Goal: Transaction & Acquisition: Purchase product/service

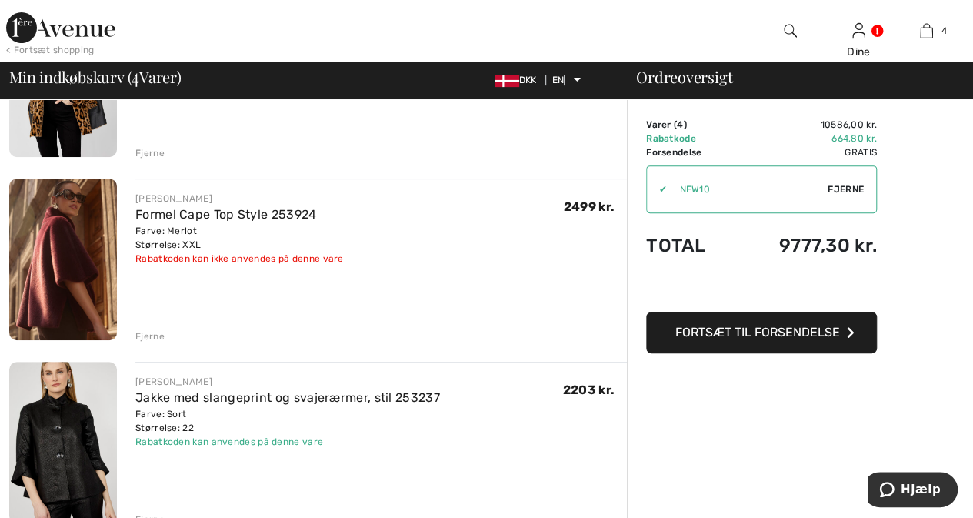
scroll to position [223, 0]
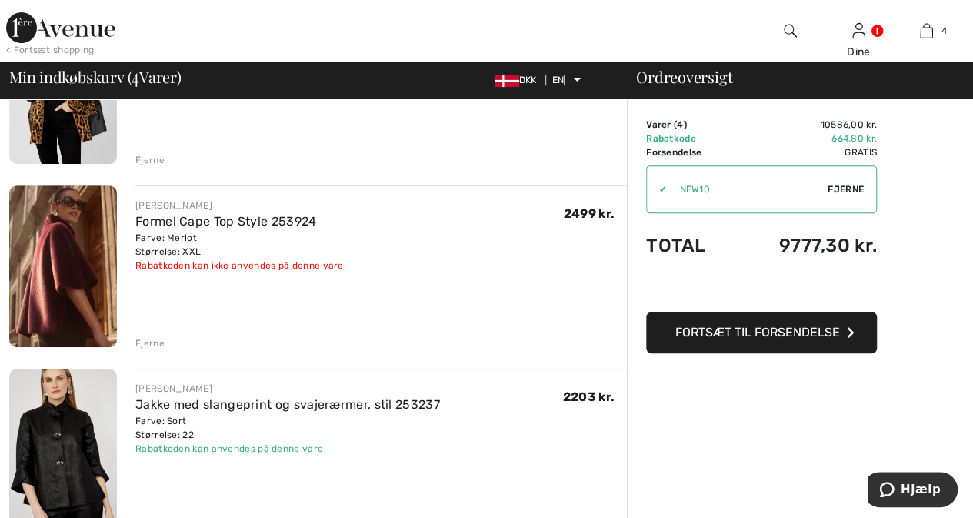
click at [154, 343] on font "Fjerne" at bounding box center [149, 343] width 29 height 11
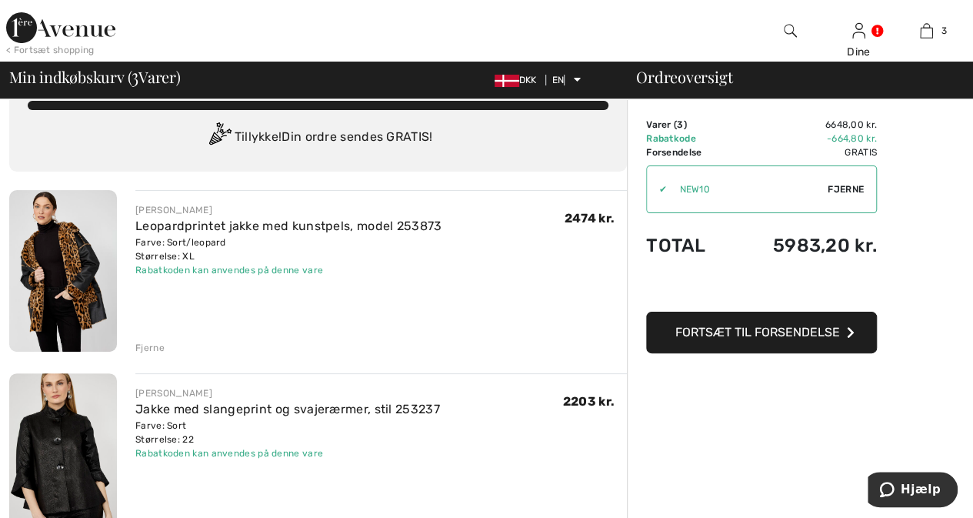
scroll to position [12, 0]
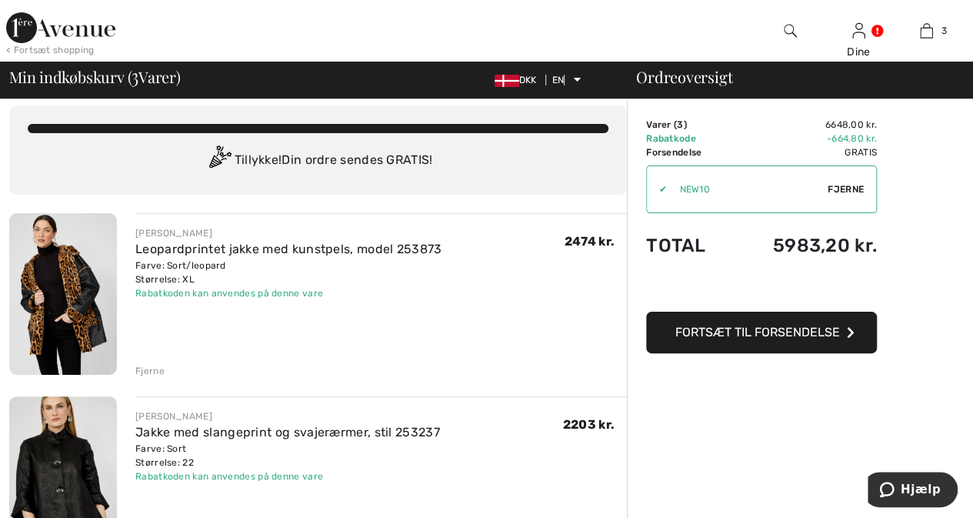
click at [82, 287] on img at bounding box center [63, 294] width 108 height 162
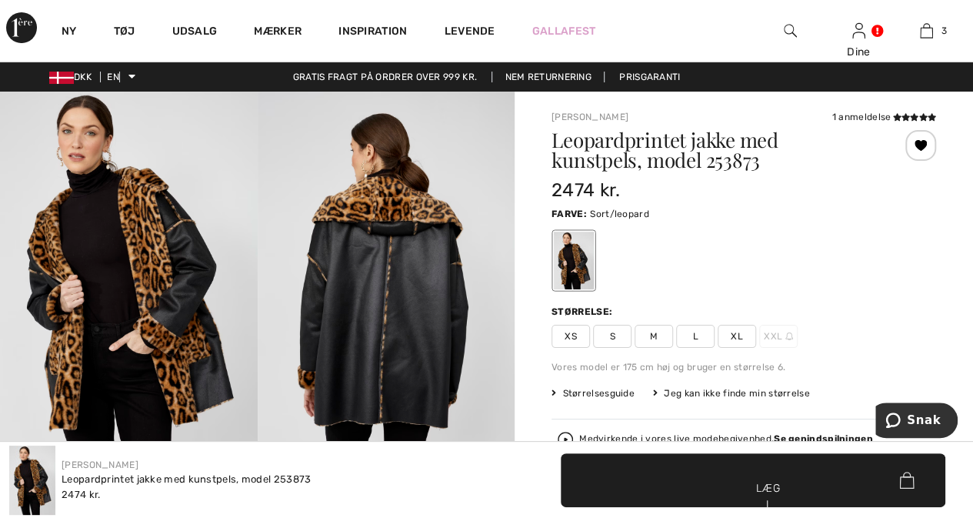
checkbox input "true"
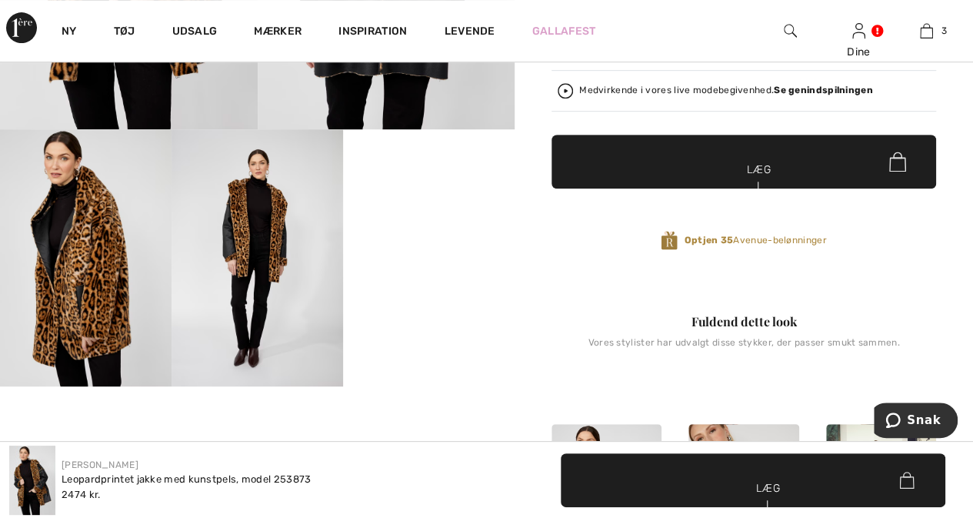
scroll to position [369, 0]
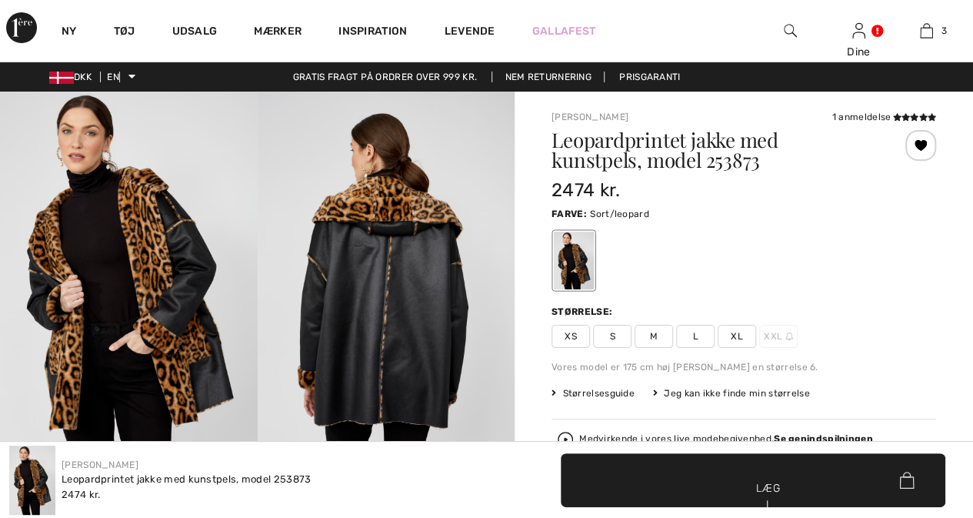
checkbox input "true"
click at [603, 393] on font "Størrelsesguide" at bounding box center [598, 393] width 72 height 11
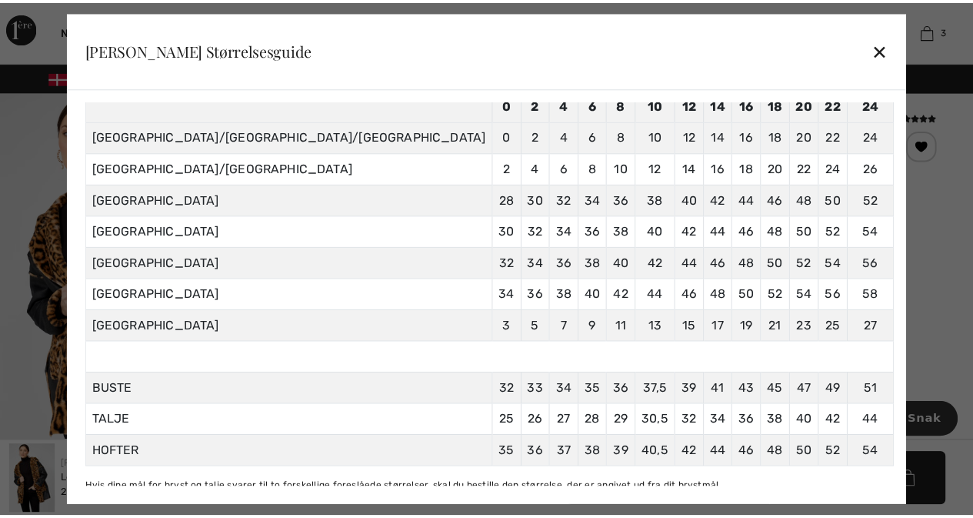
scroll to position [71, 0]
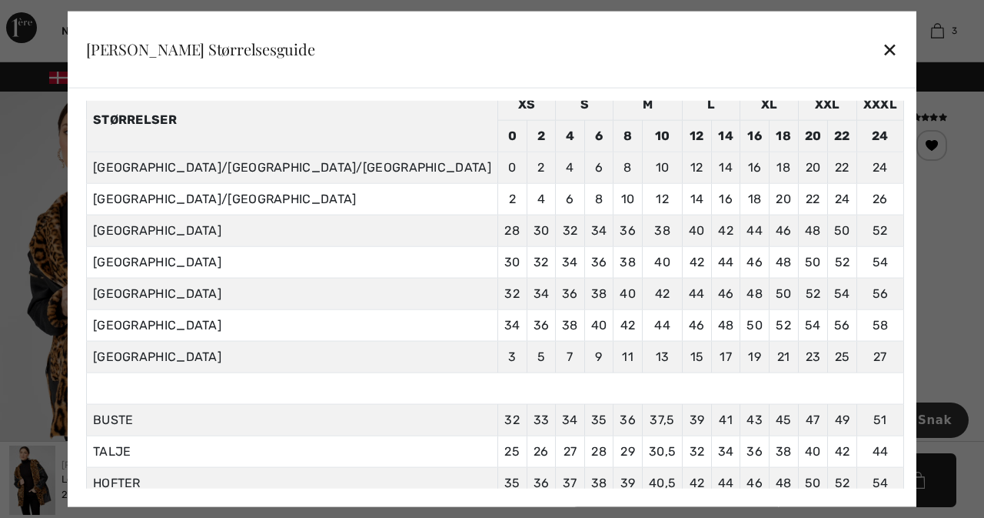
click at [882, 53] on font "✕" at bounding box center [890, 50] width 16 height 22
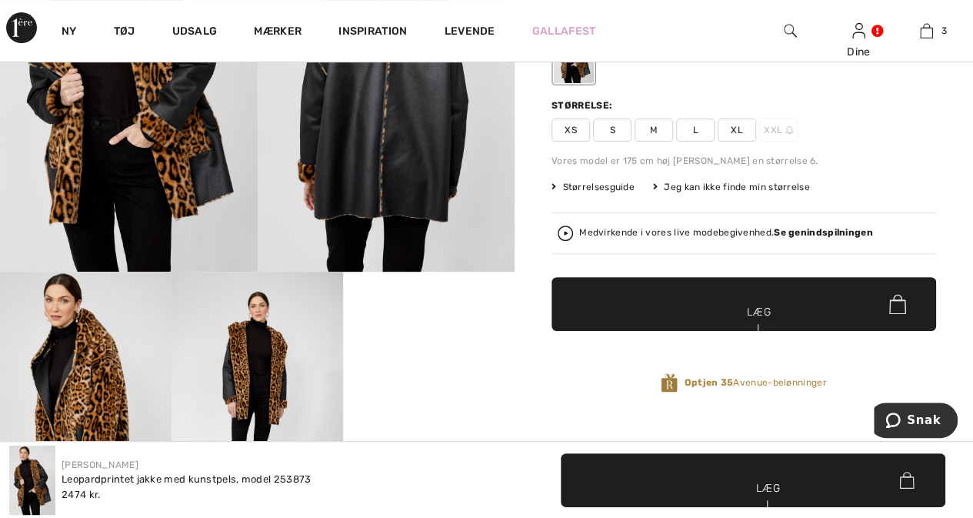
scroll to position [0, 0]
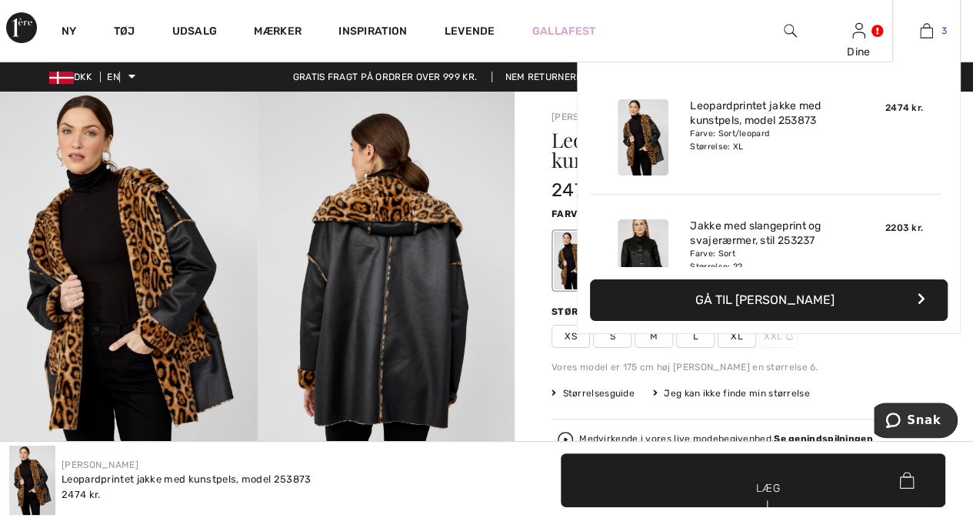
click at [924, 32] on img at bounding box center [926, 31] width 13 height 18
click at [924, 33] on img at bounding box center [926, 31] width 13 height 18
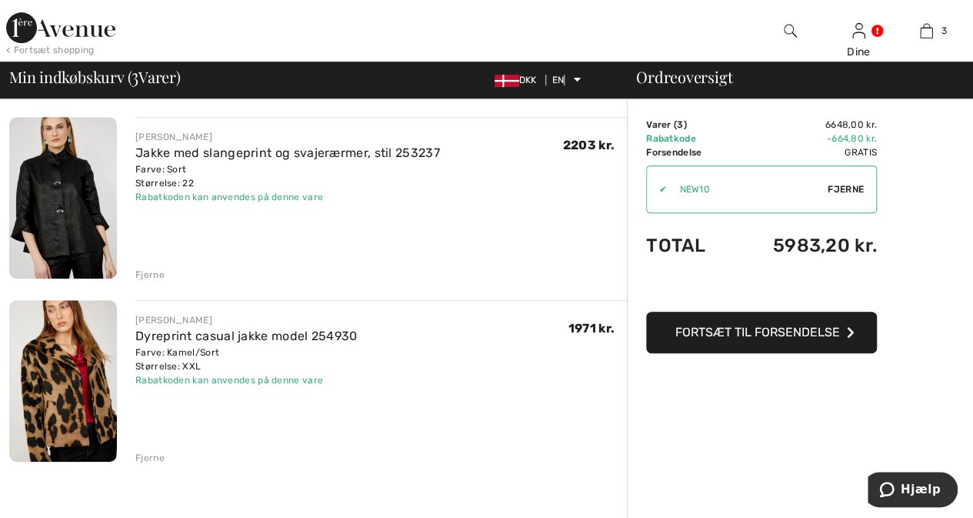
scroll to position [309, 0]
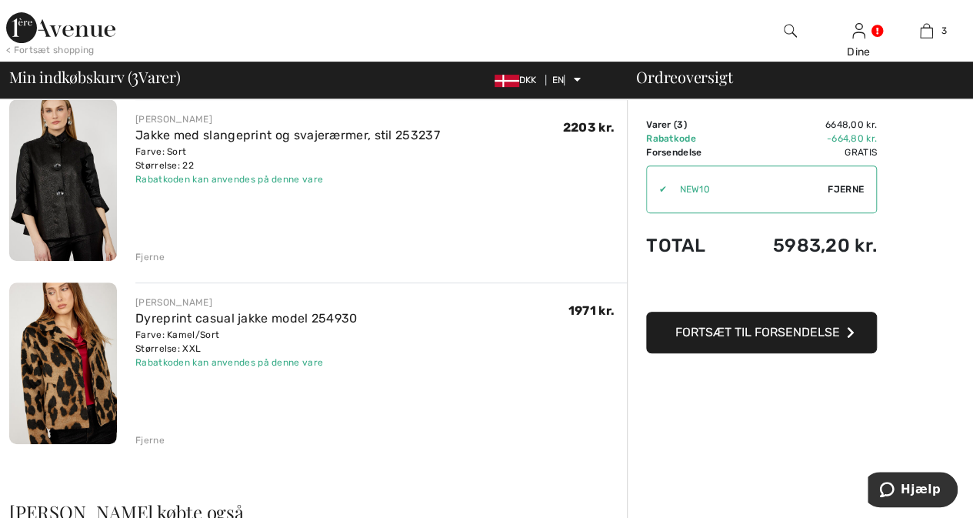
click at [82, 189] on img at bounding box center [63, 180] width 108 height 162
click at [57, 185] on img at bounding box center [63, 180] width 108 height 162
click at [197, 135] on font "Jakke med slangeprint og svajerærmer, stil 253237" at bounding box center [287, 135] width 305 height 15
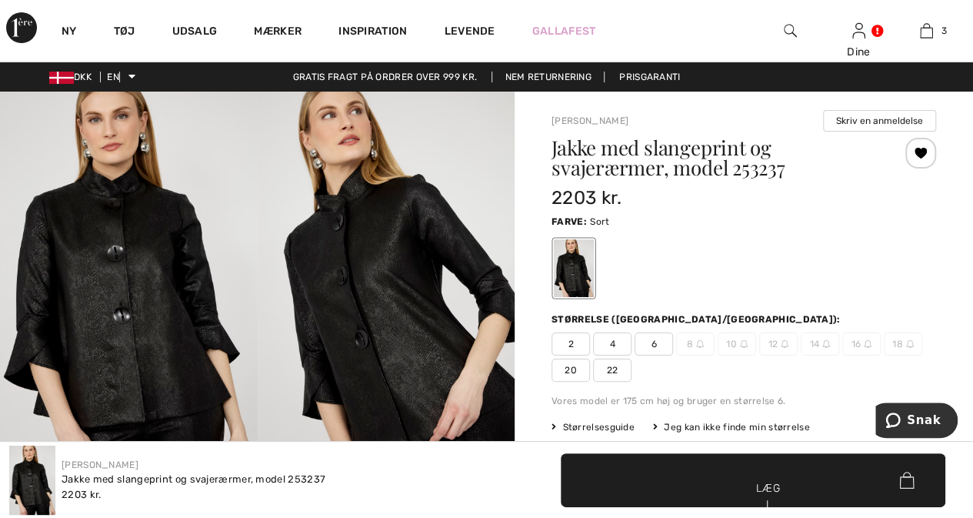
click at [389, 345] on img at bounding box center [387, 285] width 258 height 386
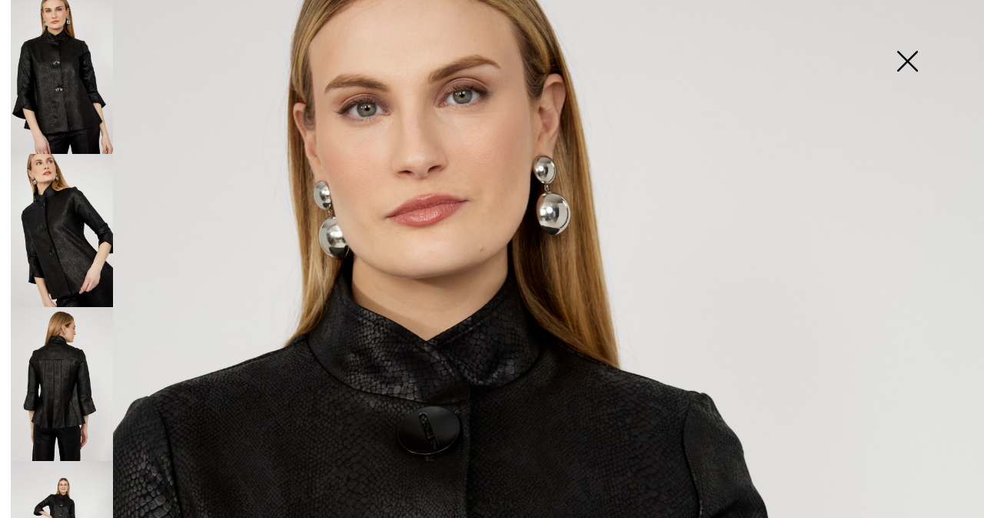
click at [48, 222] on img at bounding box center [62, 231] width 102 height 154
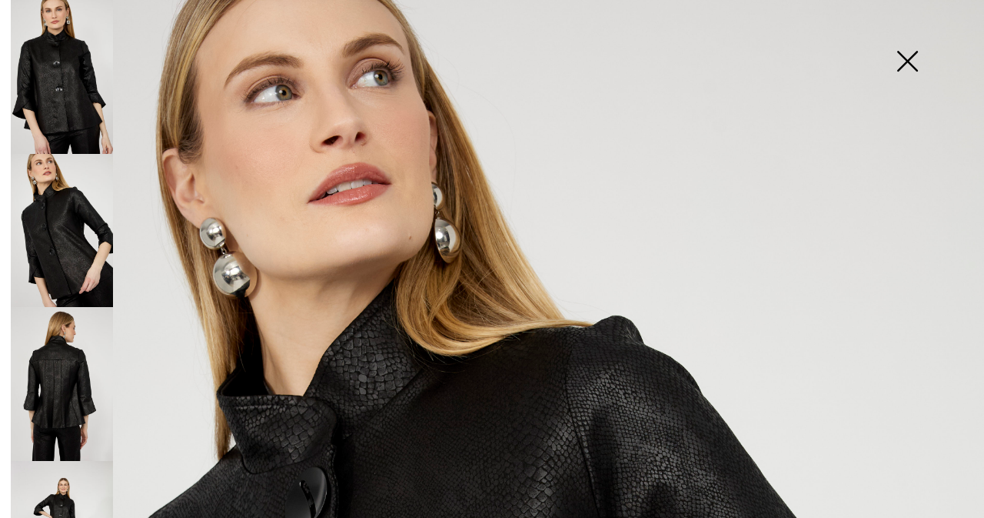
click at [47, 364] on img at bounding box center [62, 384] width 102 height 154
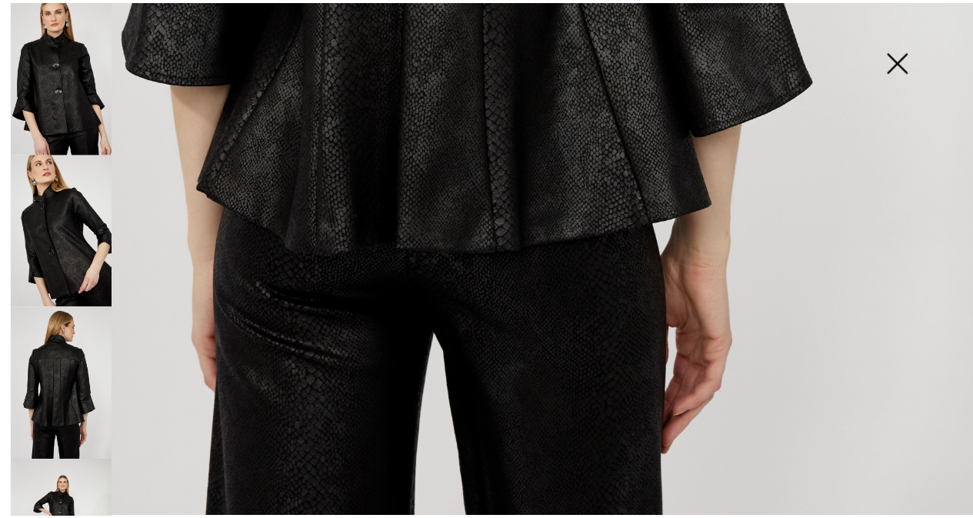
scroll to position [941, 0]
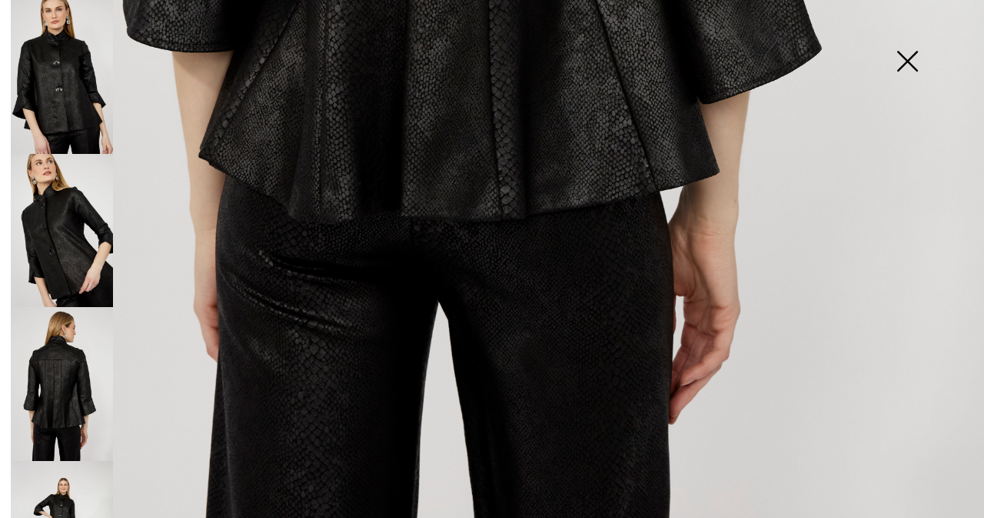
click at [909, 62] on img at bounding box center [907, 62] width 77 height 79
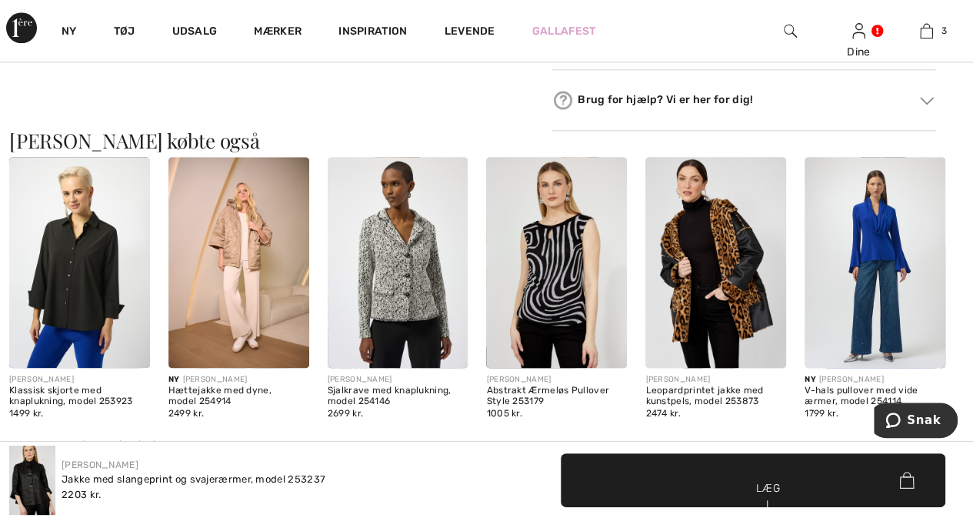
scroll to position [923, 0]
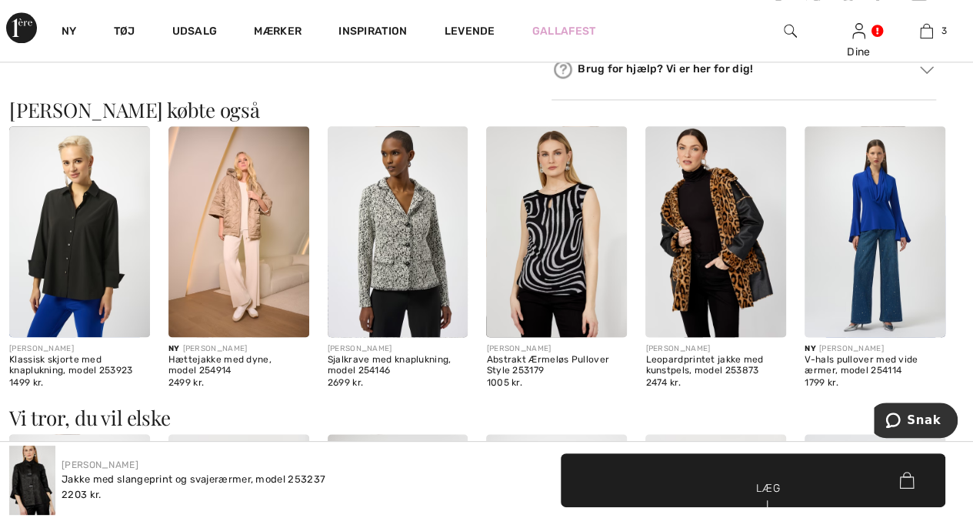
click at [400, 256] on img at bounding box center [398, 231] width 141 height 211
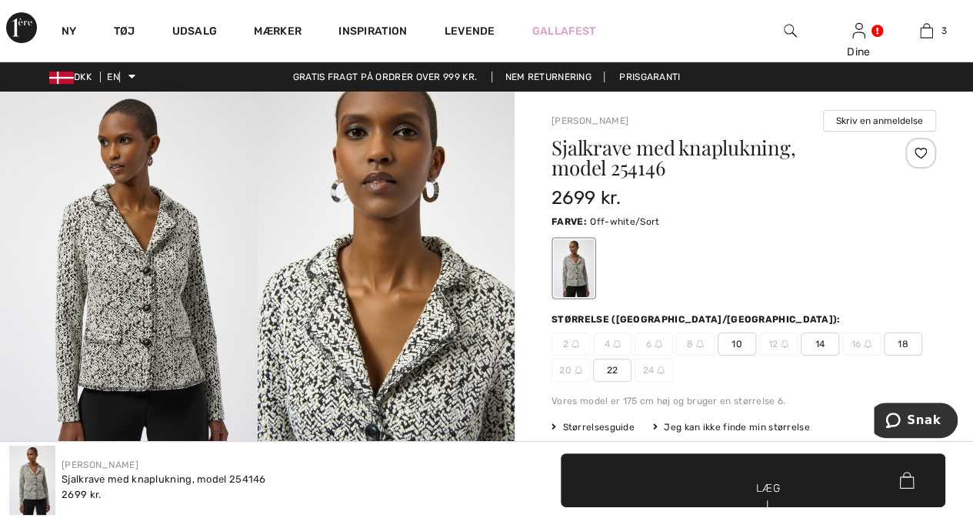
click at [605, 371] on span "22" at bounding box center [612, 369] width 38 height 23
click at [915, 148] on div at bounding box center [920, 153] width 31 height 31
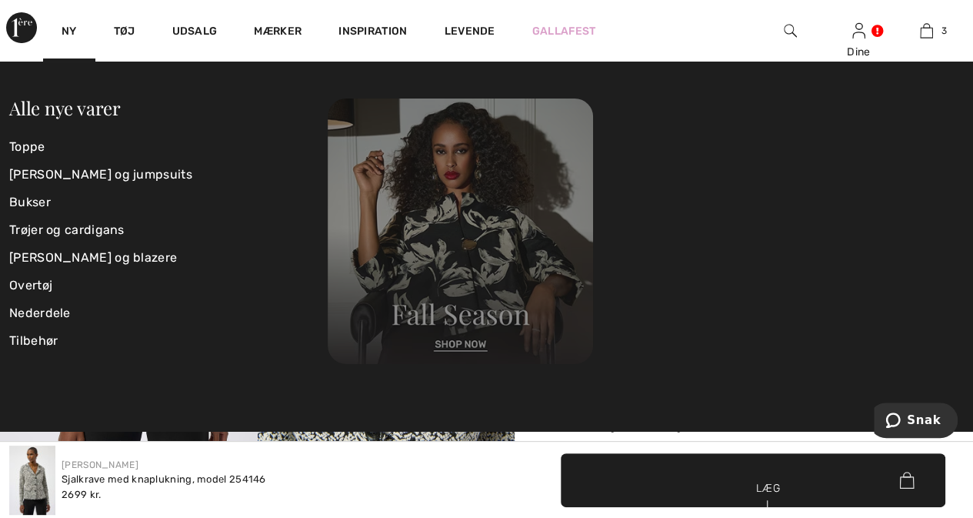
click at [475, 262] on img at bounding box center [460, 230] width 265 height 265
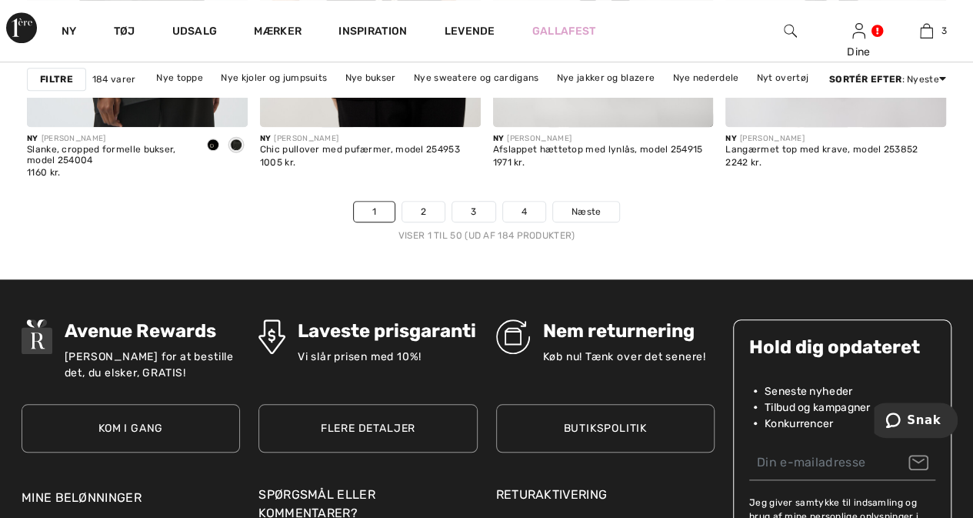
scroll to position [6378, 0]
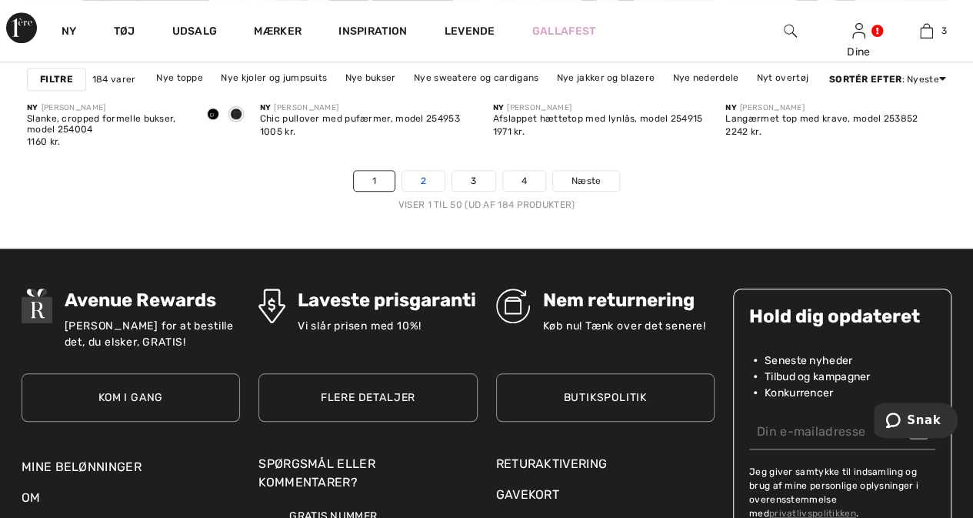
click at [414, 178] on link "2" at bounding box center [423, 181] width 42 height 20
click at [425, 176] on font "2" at bounding box center [423, 180] width 5 height 11
click at [588, 176] on font "Næste" at bounding box center [586, 180] width 30 height 11
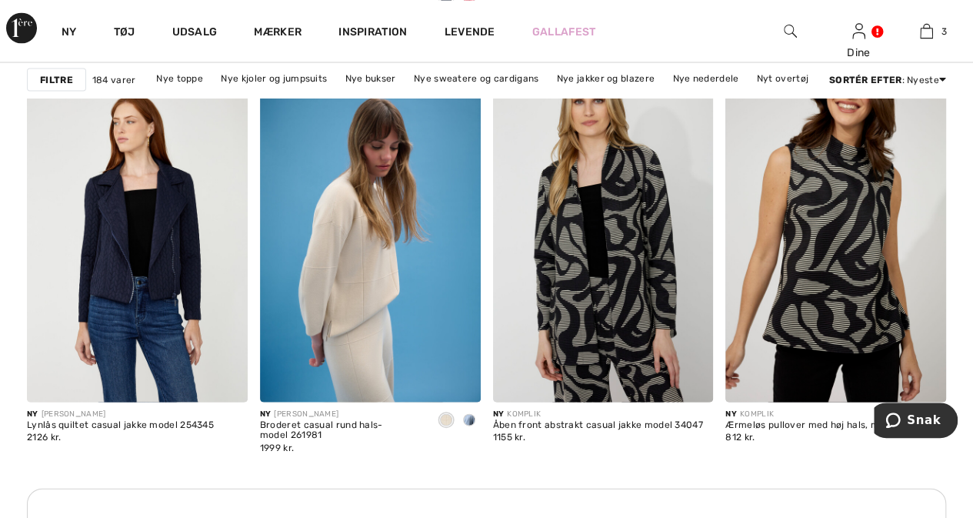
scroll to position [1448, 0]
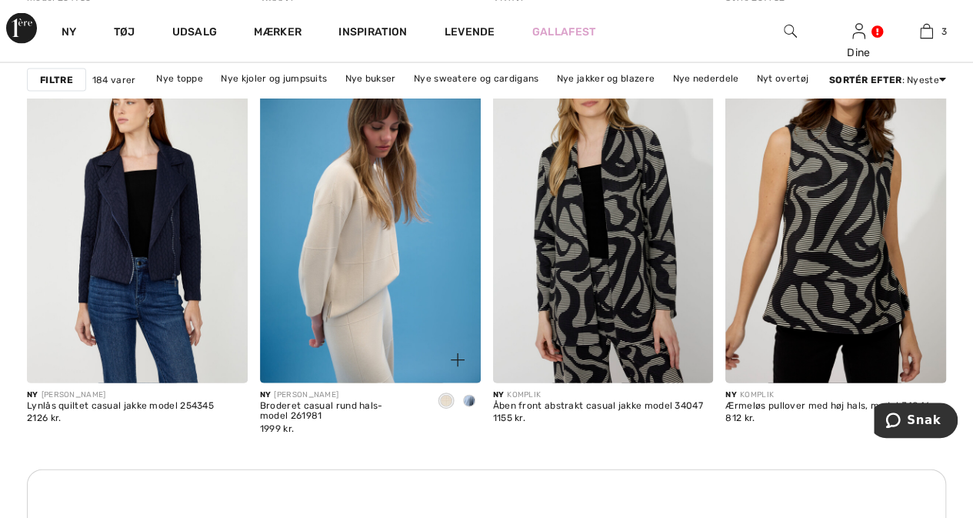
click at [470, 398] on span at bounding box center [469, 400] width 12 height 12
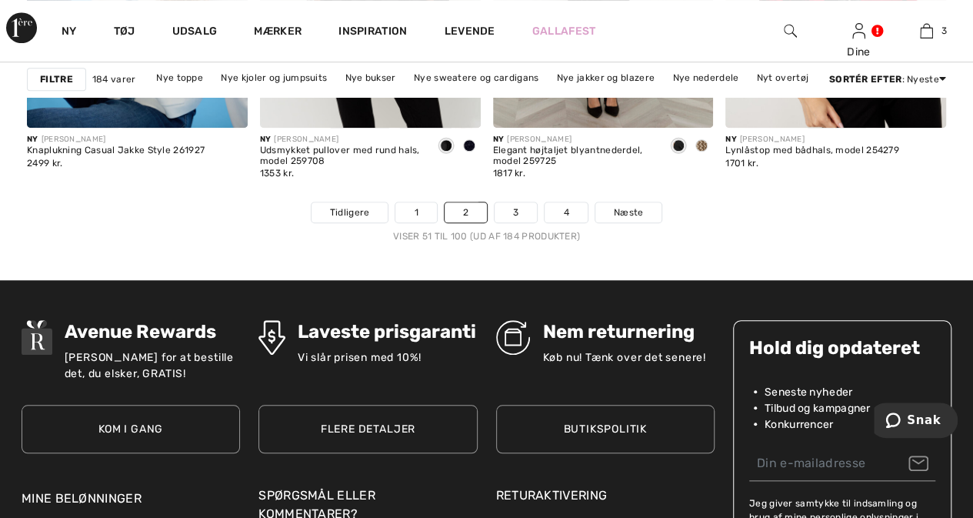
scroll to position [6347, 0]
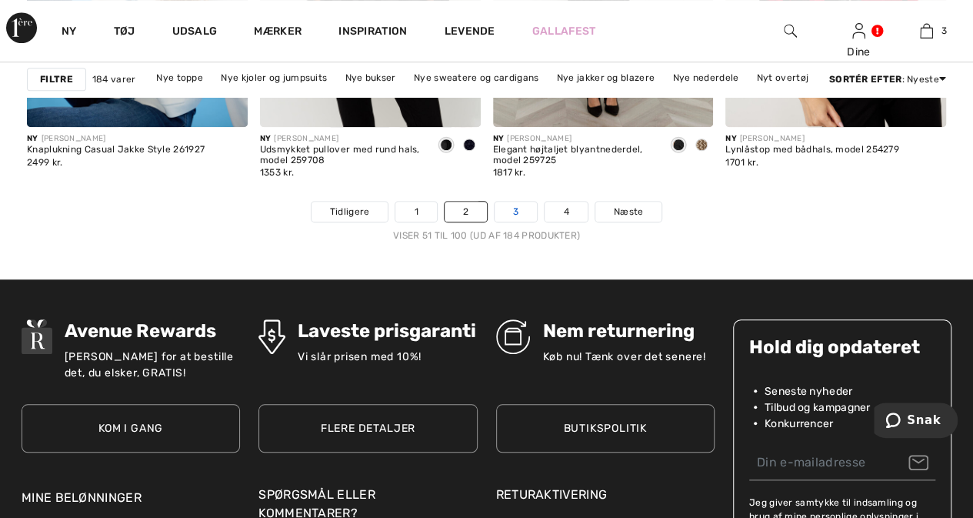
click at [514, 207] on font "3" at bounding box center [515, 211] width 5 height 11
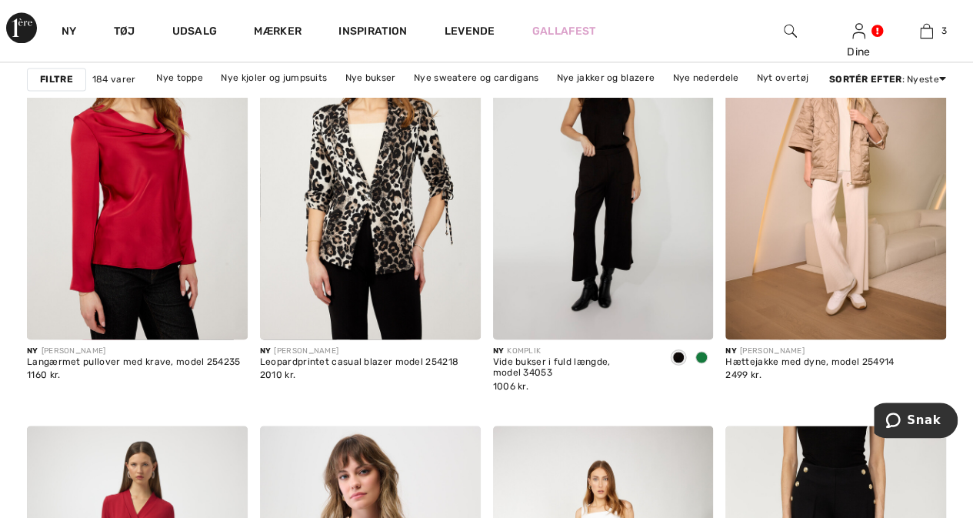
scroll to position [1088, 0]
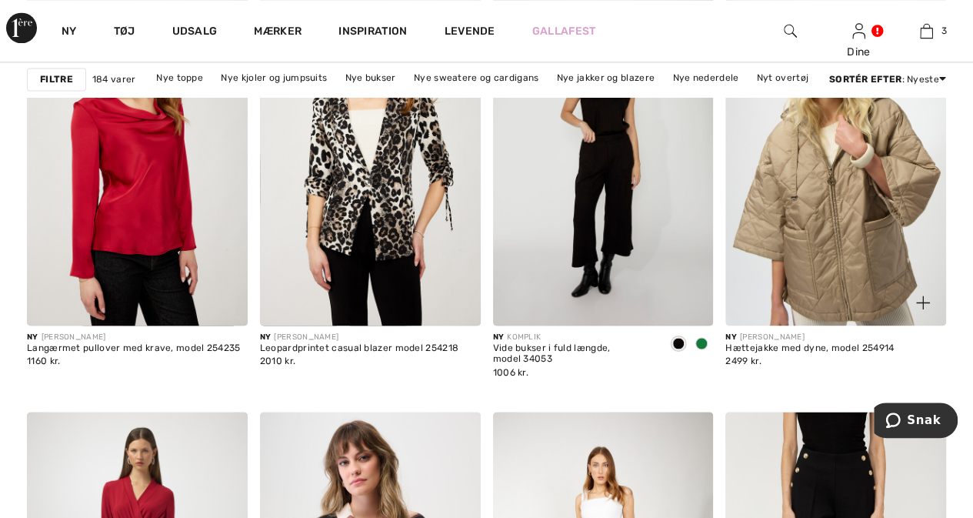
click at [850, 145] on img at bounding box center [835, 160] width 221 height 331
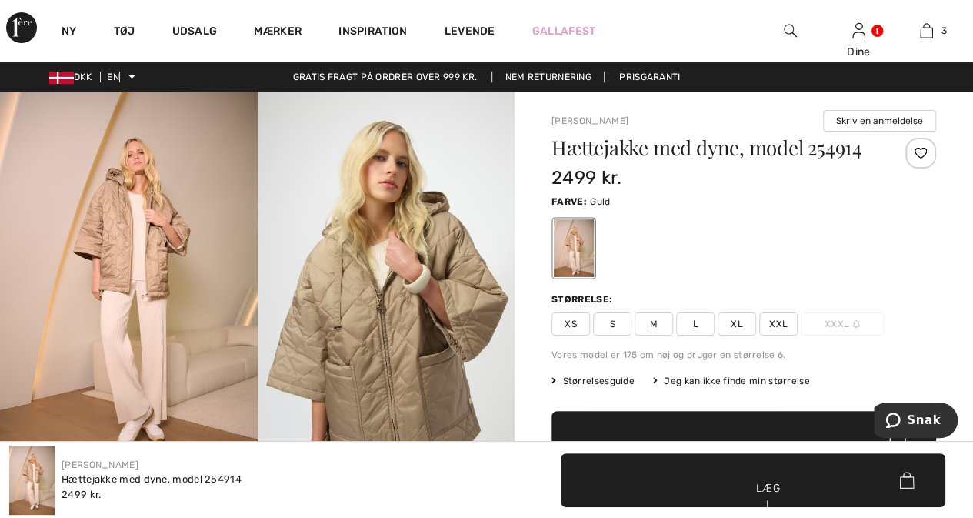
click at [769, 318] on font "XXL" at bounding box center [778, 323] width 18 height 11
click at [834, 368] on div "Hættejakke med dyne, model 254914 2499 kr. Farve: Guld Størrelse: XS S M L XL X…" at bounding box center [743, 345] width 385 height 414
click at [921, 149] on div at bounding box center [920, 153] width 31 height 31
click at [920, 149] on div at bounding box center [920, 153] width 31 height 31
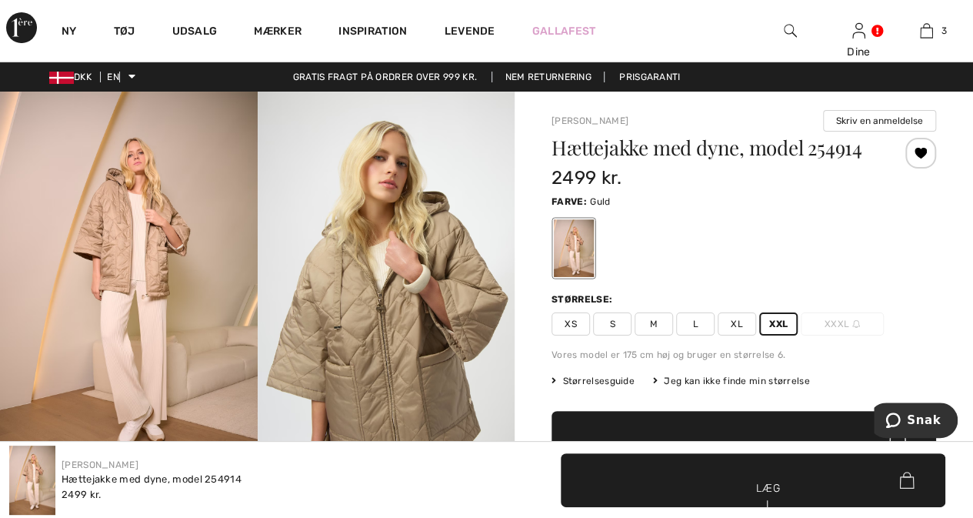
click at [834, 371] on div "Hættejakke med dyne, model 254914 2499 kr. Farve: Guld Størrelse: XS S M L XL X…" at bounding box center [743, 345] width 385 height 414
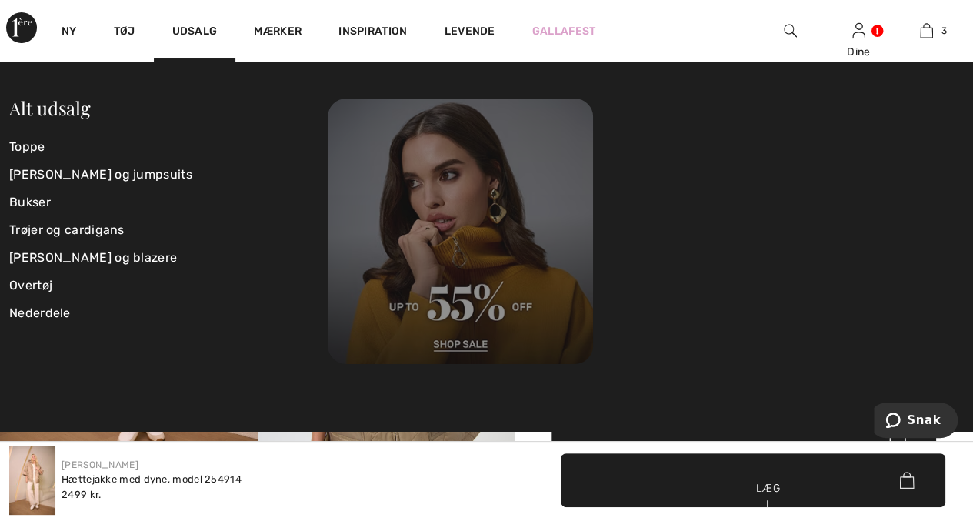
click at [417, 218] on img at bounding box center [460, 230] width 265 height 265
click at [445, 261] on img at bounding box center [460, 230] width 265 height 265
click at [449, 340] on img at bounding box center [460, 230] width 265 height 265
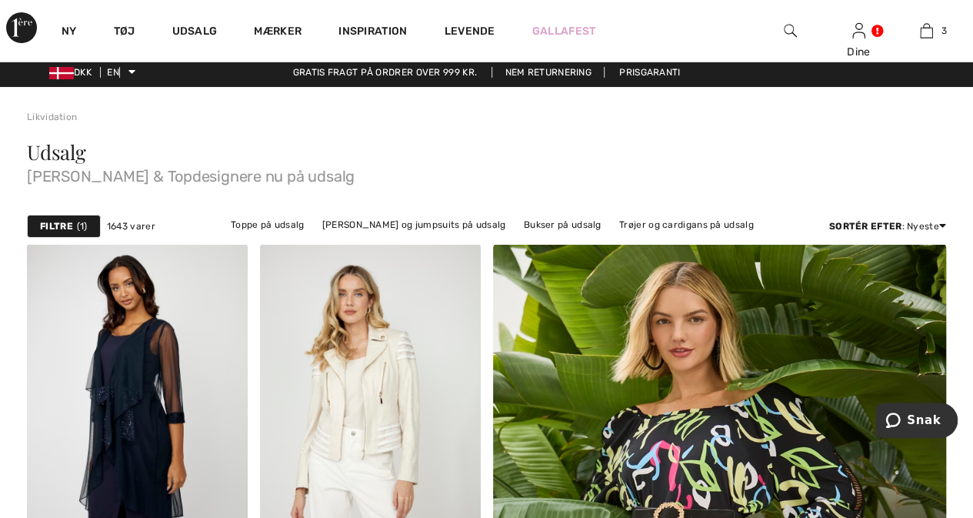
click at [972, 510] on html "We value your privacy We use cookies to enhance your browsing experience, serve…" at bounding box center [486, 254] width 973 height 518
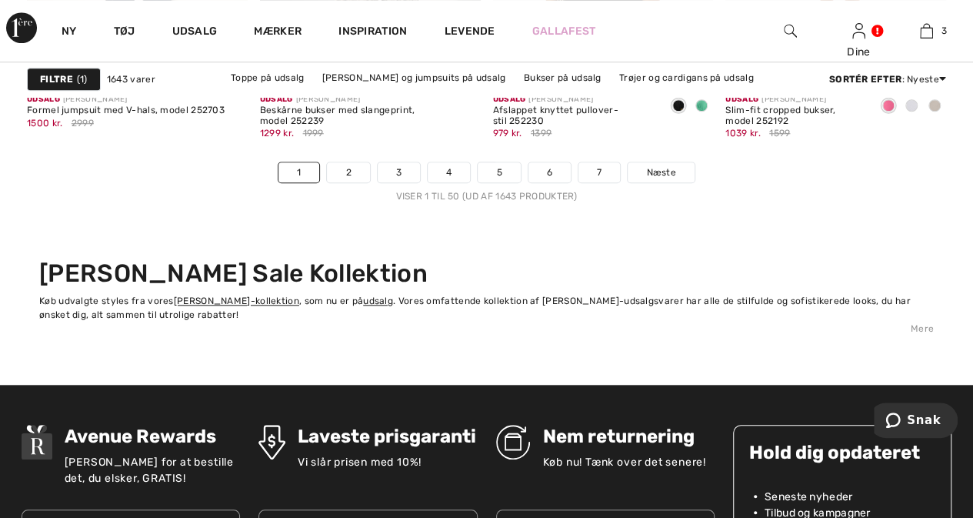
scroll to position [6408, 0]
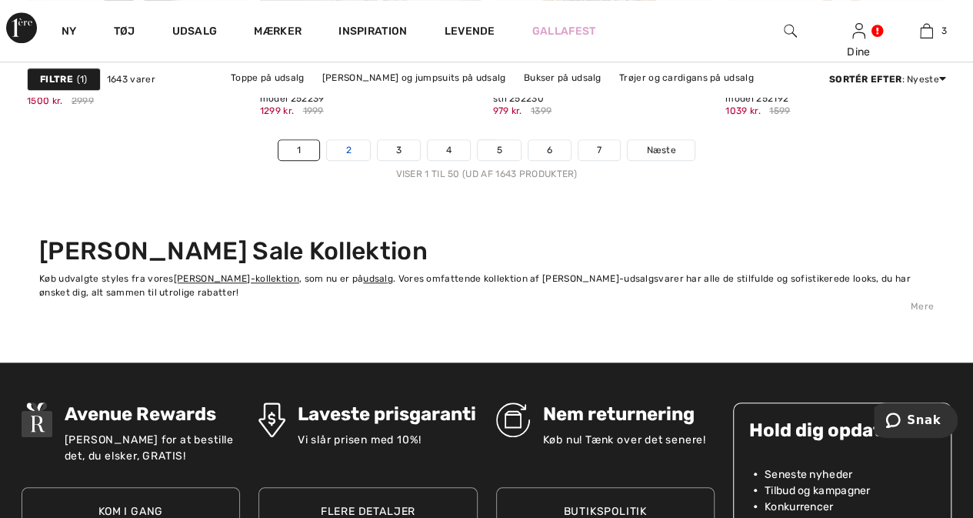
click at [356, 145] on link "2" at bounding box center [348, 150] width 42 height 20
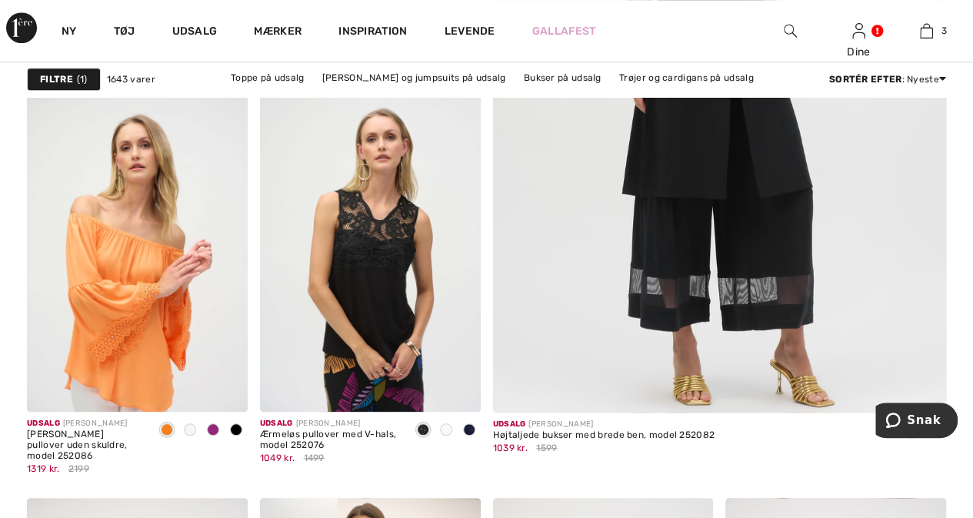
checkbox input "true"
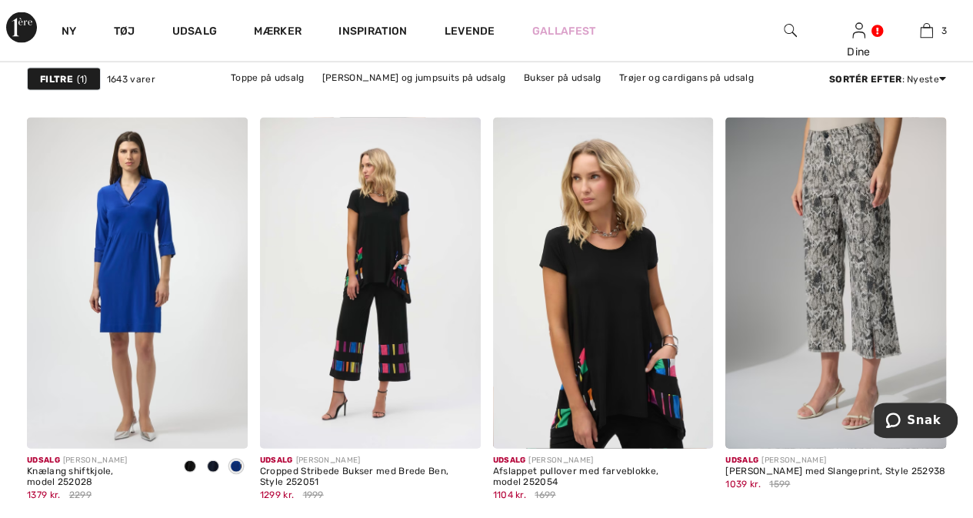
scroll to position [4686, 0]
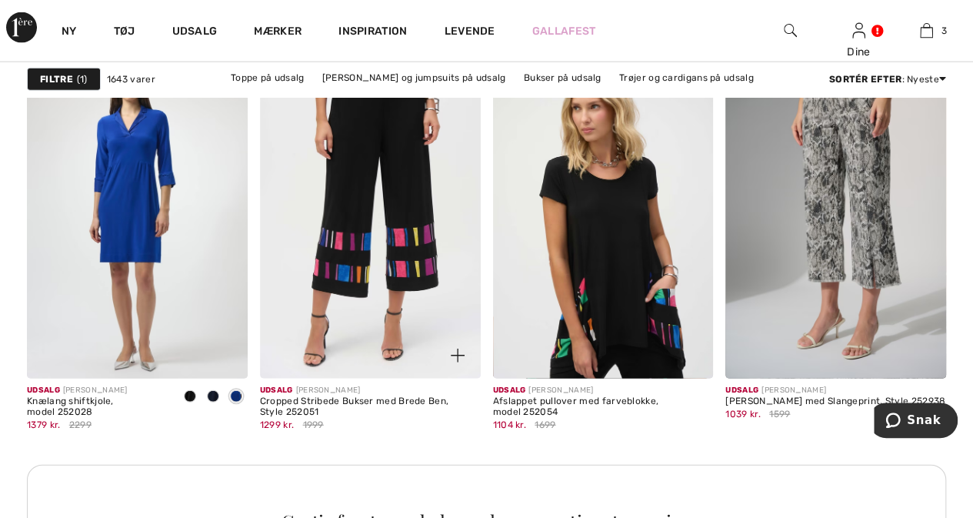
click at [412, 250] on img at bounding box center [370, 213] width 221 height 331
click at [416, 238] on img at bounding box center [370, 213] width 221 height 331
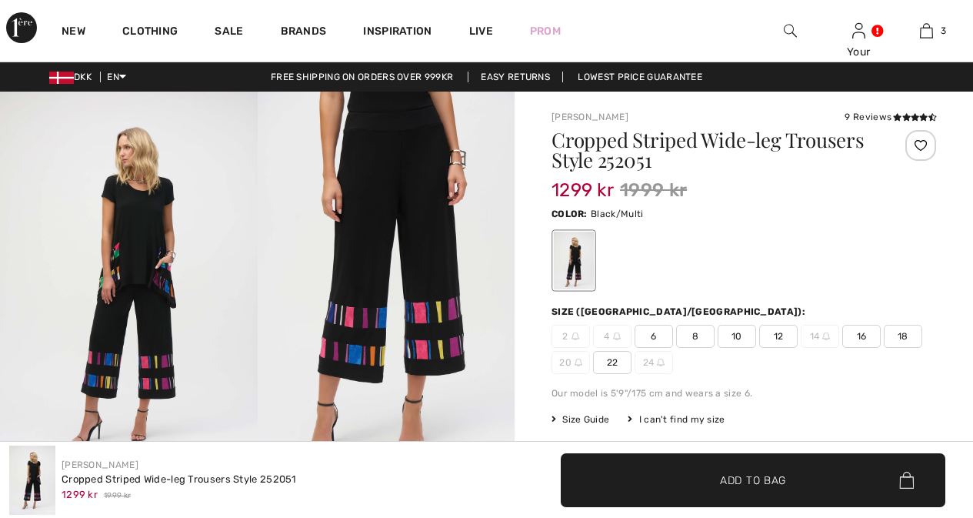
scroll to position [452, 0]
